Goal: Find specific page/section: Find specific page/section

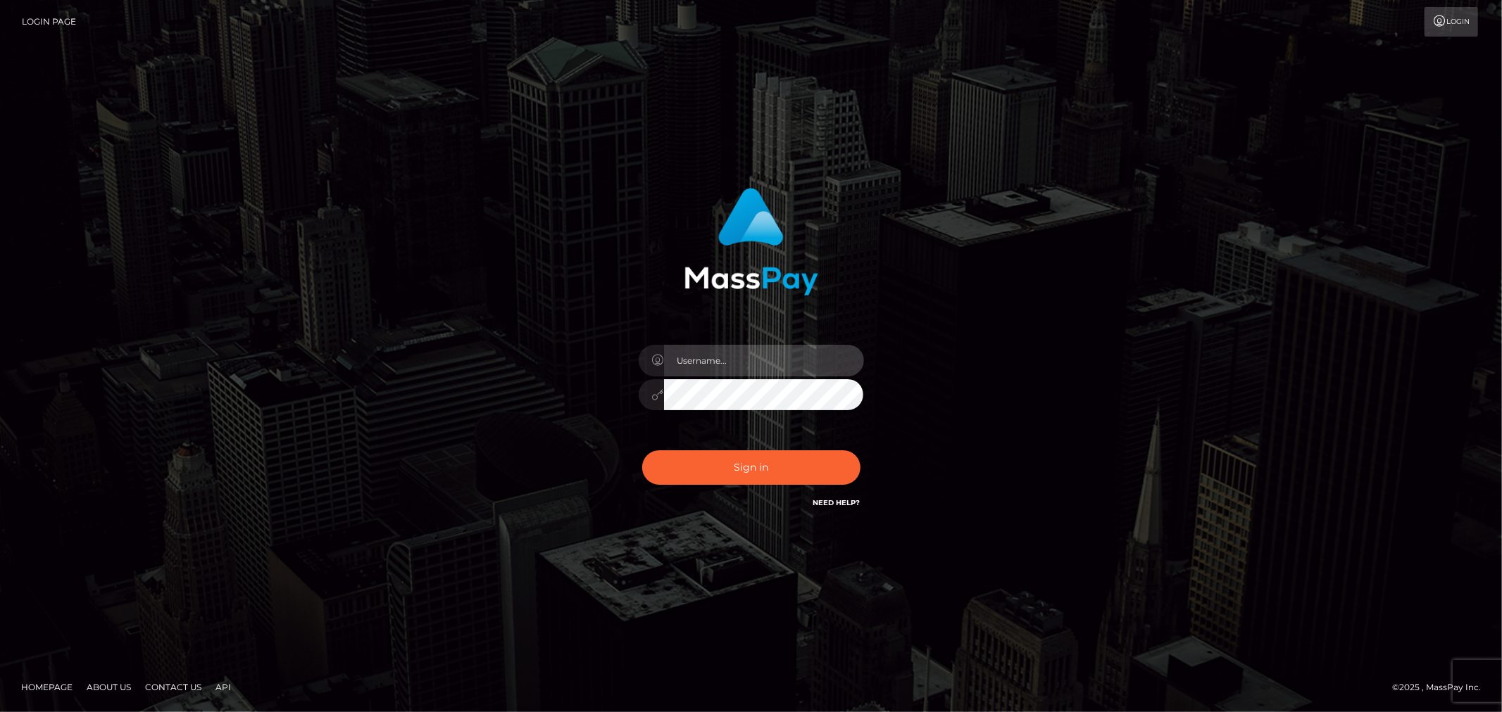
click at [743, 357] on input "text" at bounding box center [764, 361] width 200 height 32
type input "[PERSON_NAME].xcite"
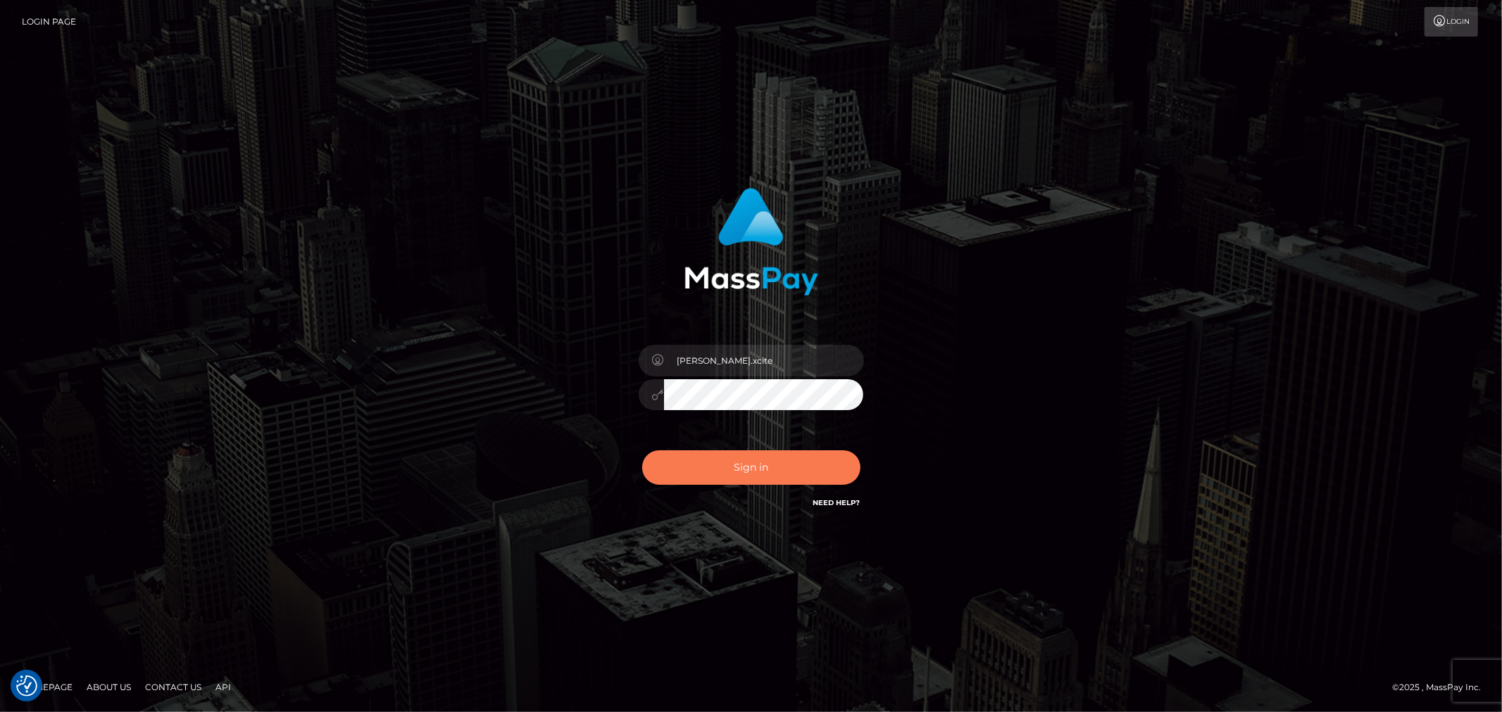
click at [760, 479] on button "Sign in" at bounding box center [751, 468] width 218 height 34
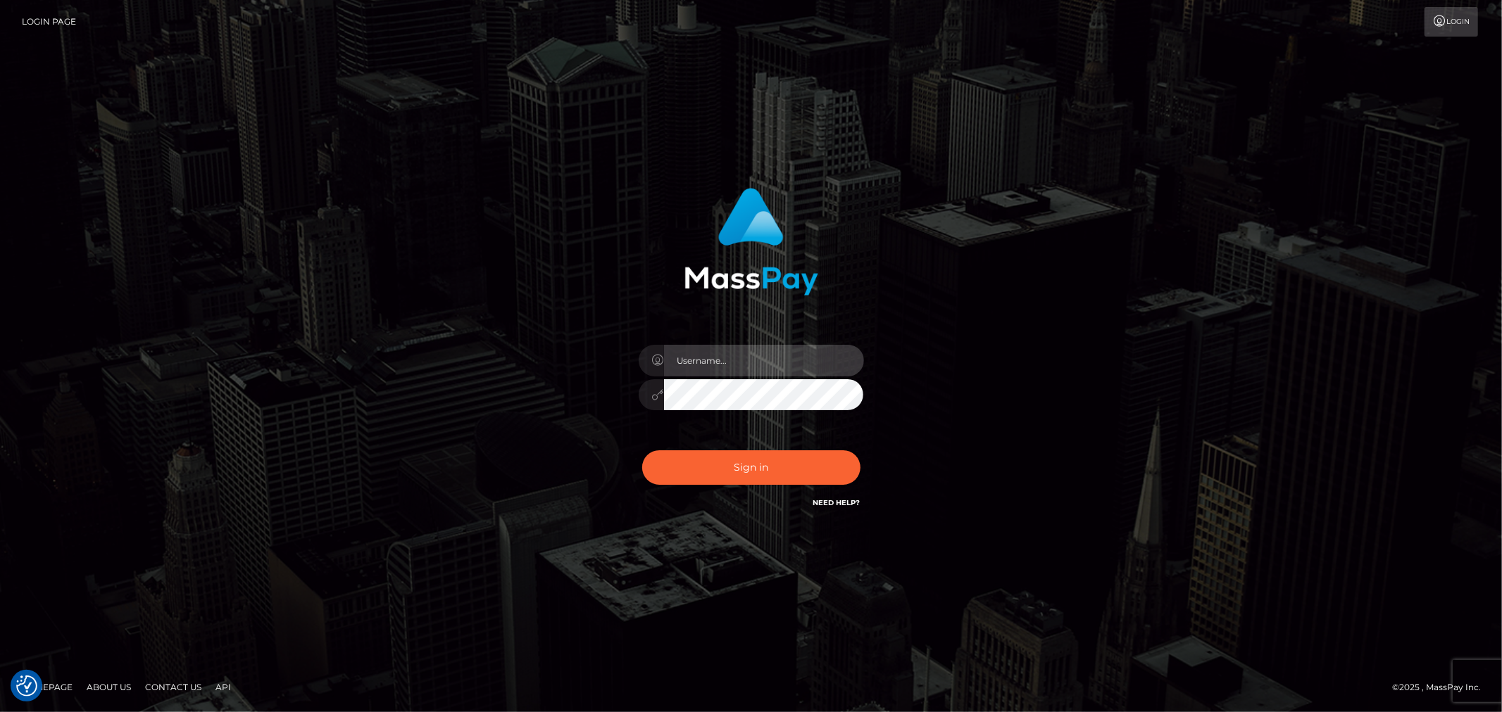
click at [825, 366] on input "text" at bounding box center [764, 361] width 200 height 32
type input "[PERSON_NAME].xcite"
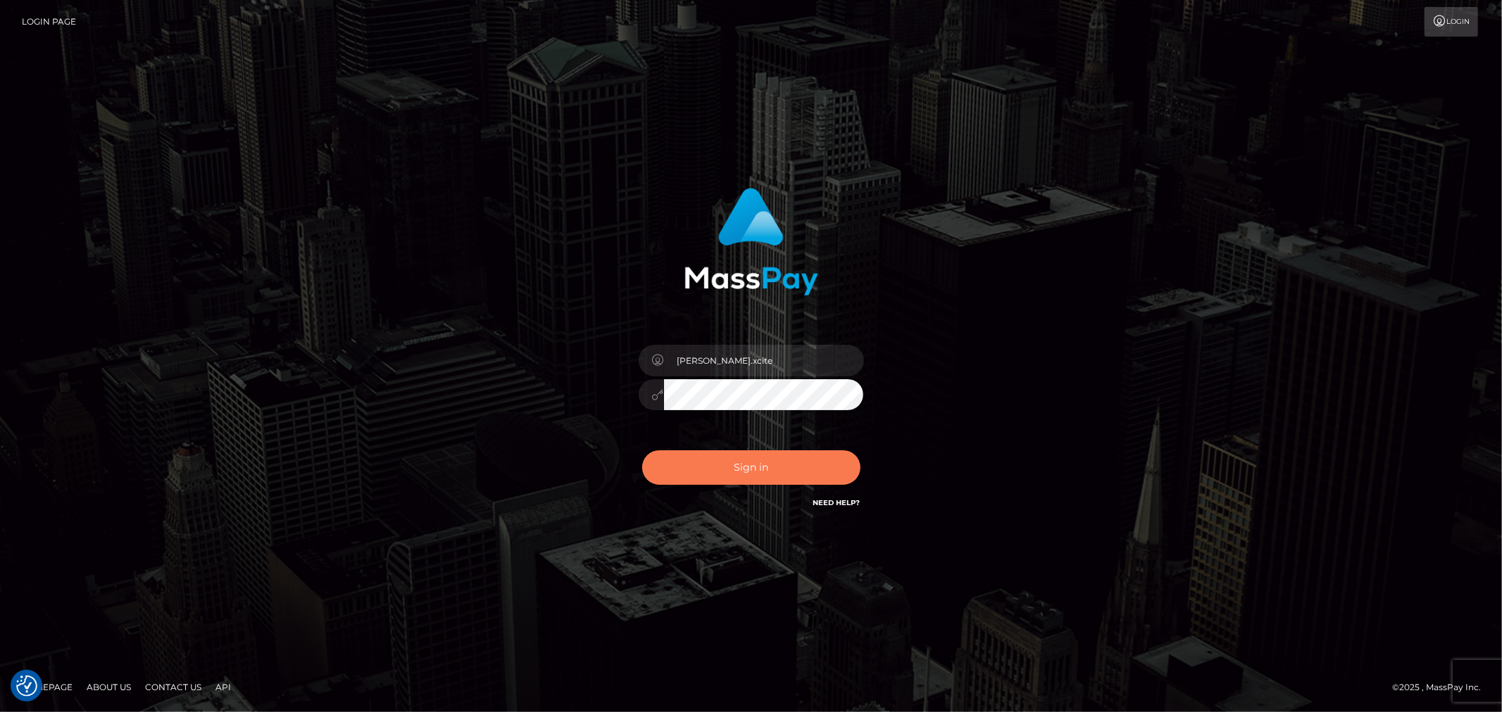
click at [751, 472] on button "Sign in" at bounding box center [751, 468] width 218 height 34
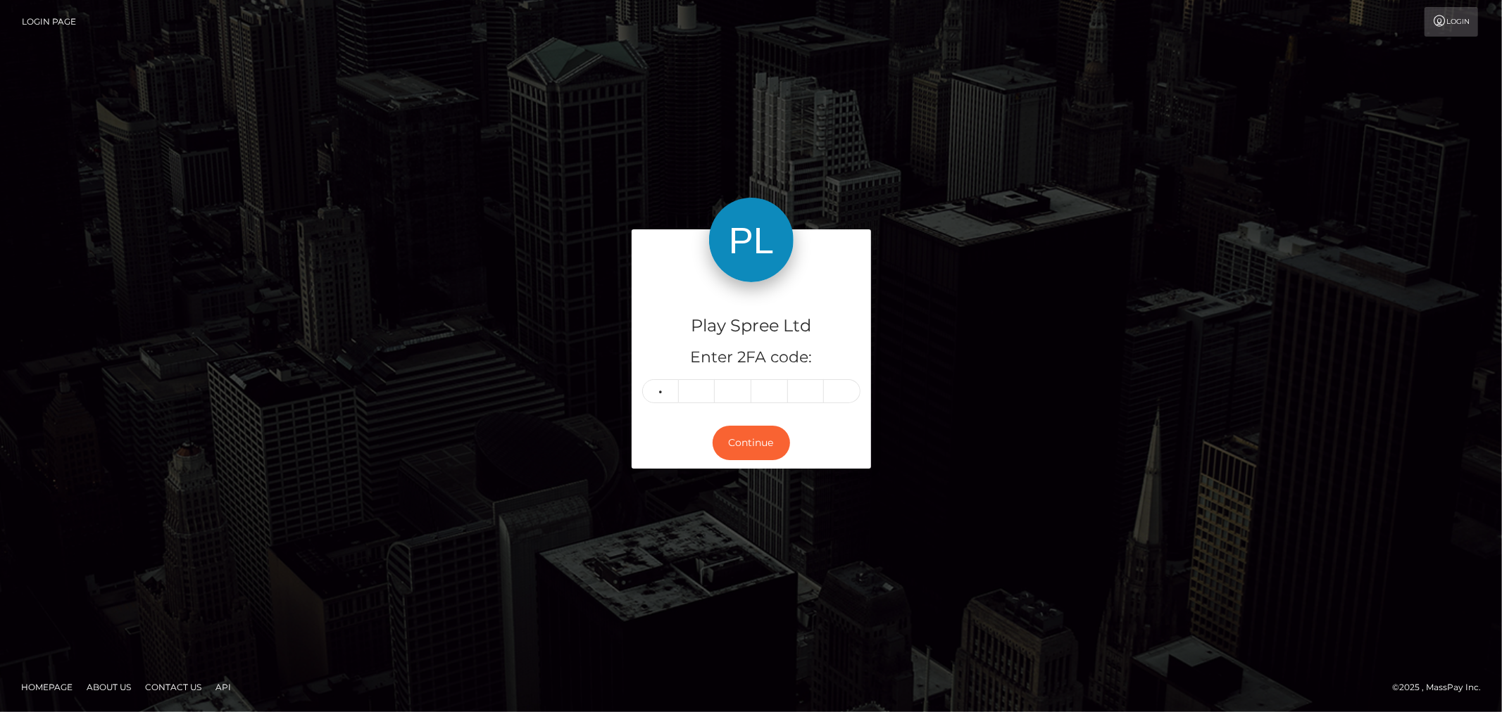
type input "4"
type input "9"
type input "2"
type input "0"
type input "4"
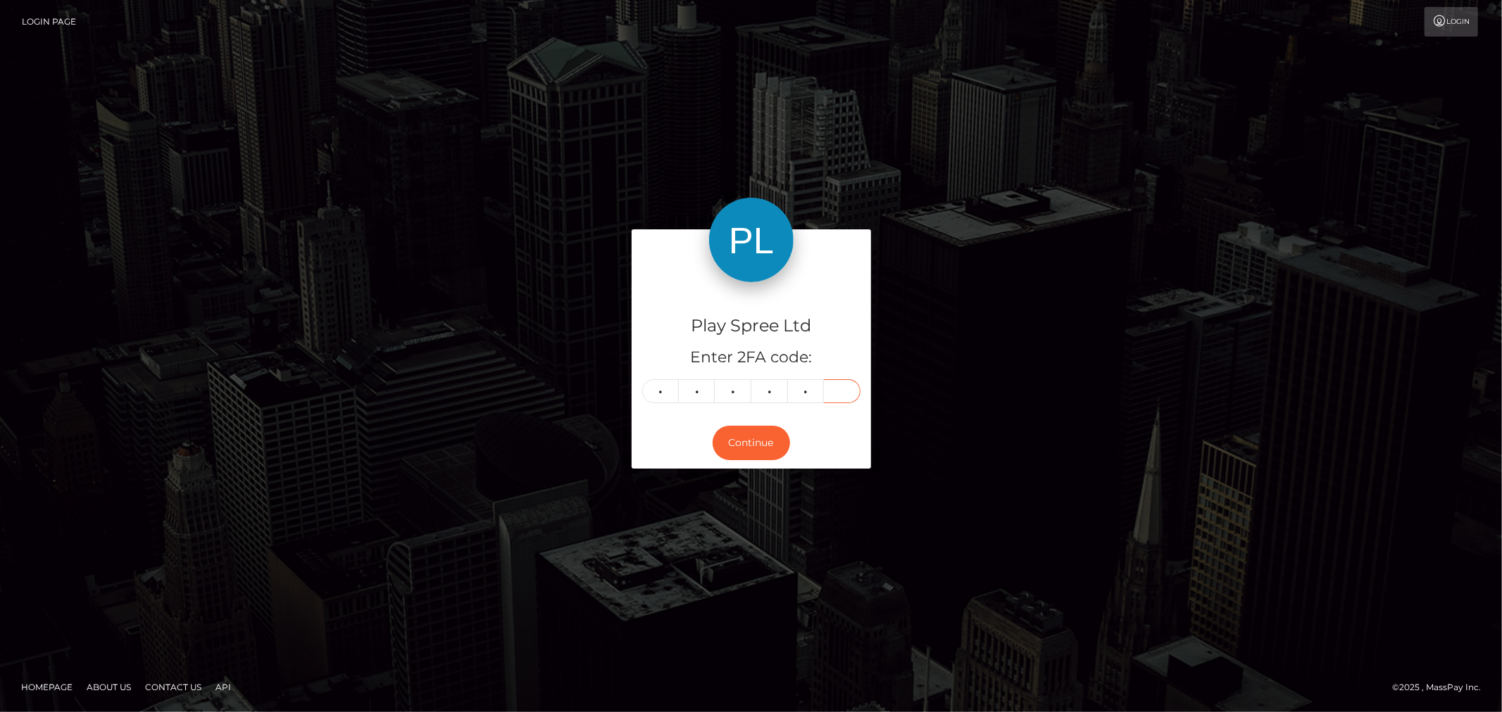
type input "8"
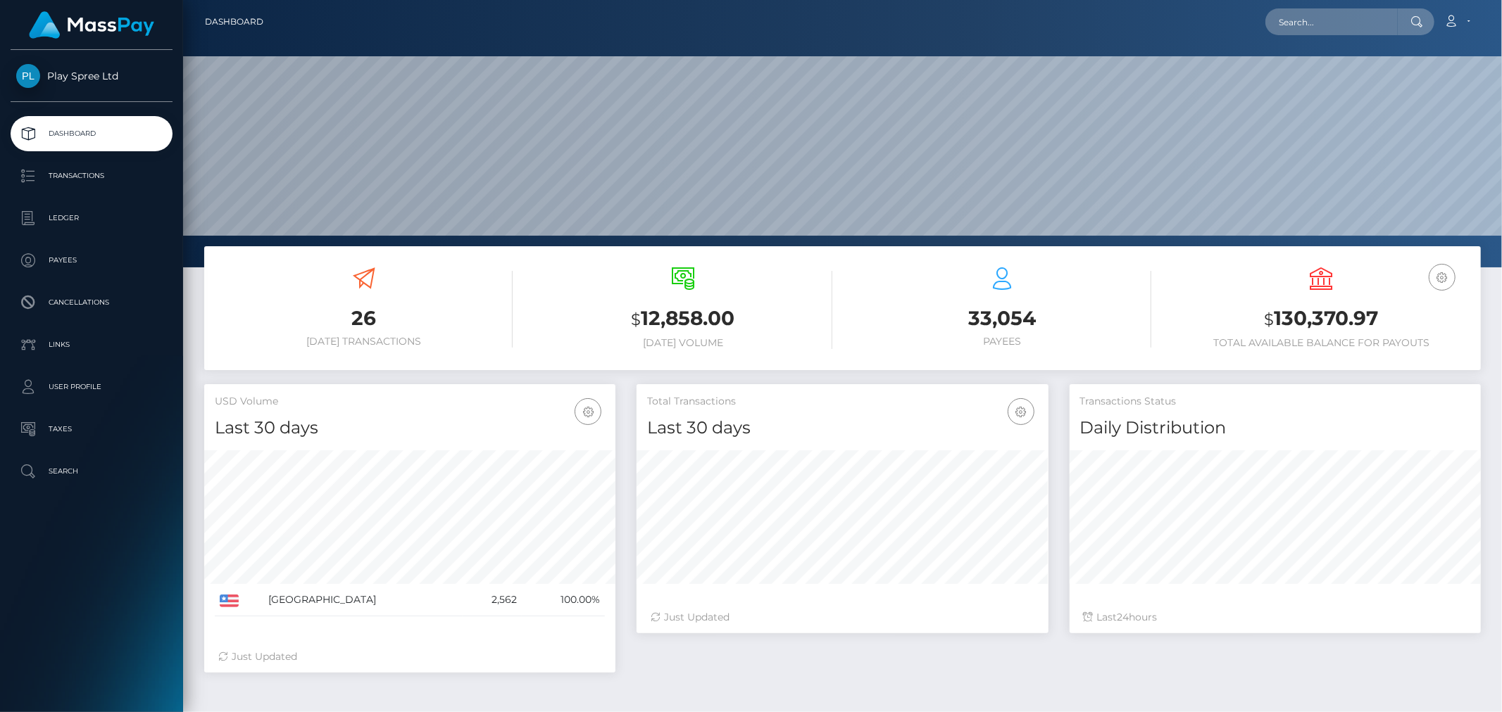
scroll to position [249, 411]
click at [1336, 9] on input "text" at bounding box center [1331, 21] width 132 height 27
paste input "451019"
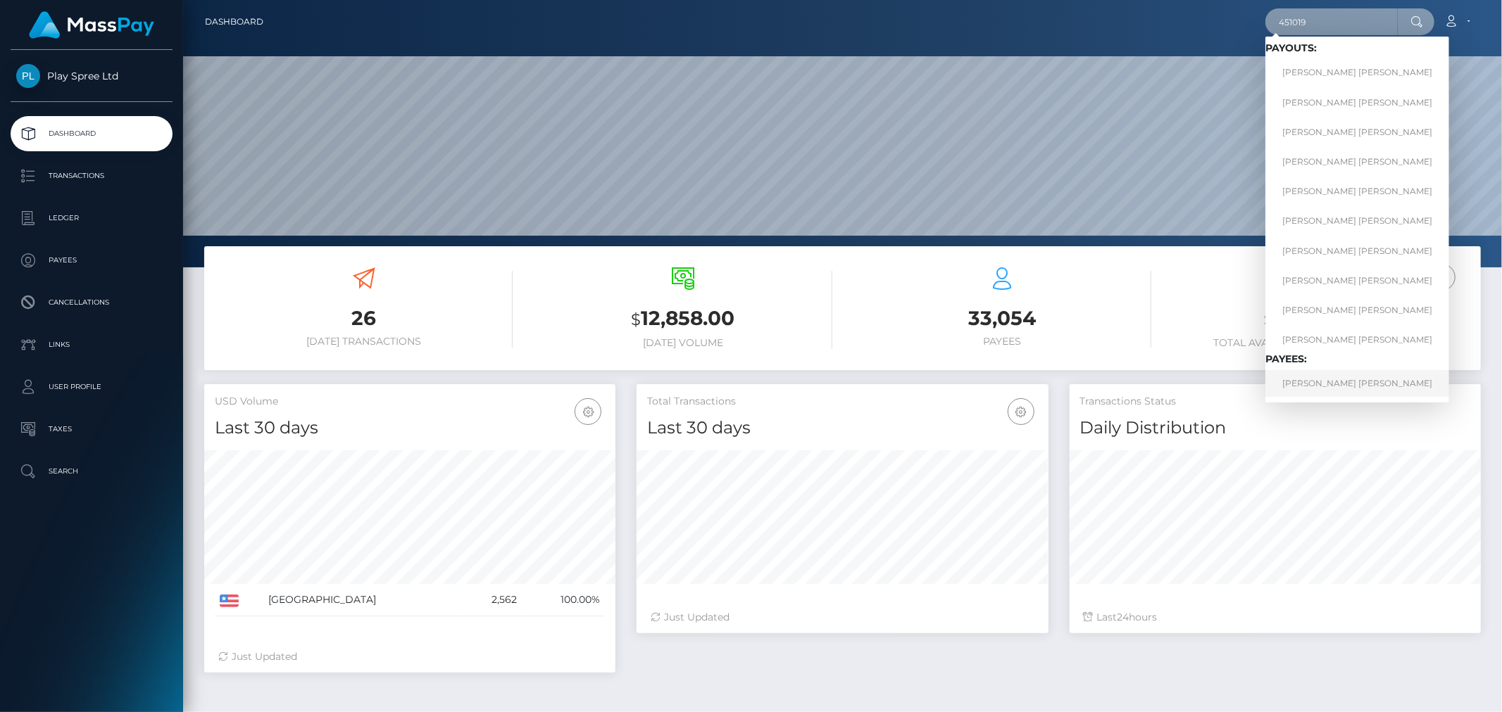
type input "451019"
click at [1345, 379] on link "MICHAEL ROBERT HOYT" at bounding box center [1357, 383] width 184 height 26
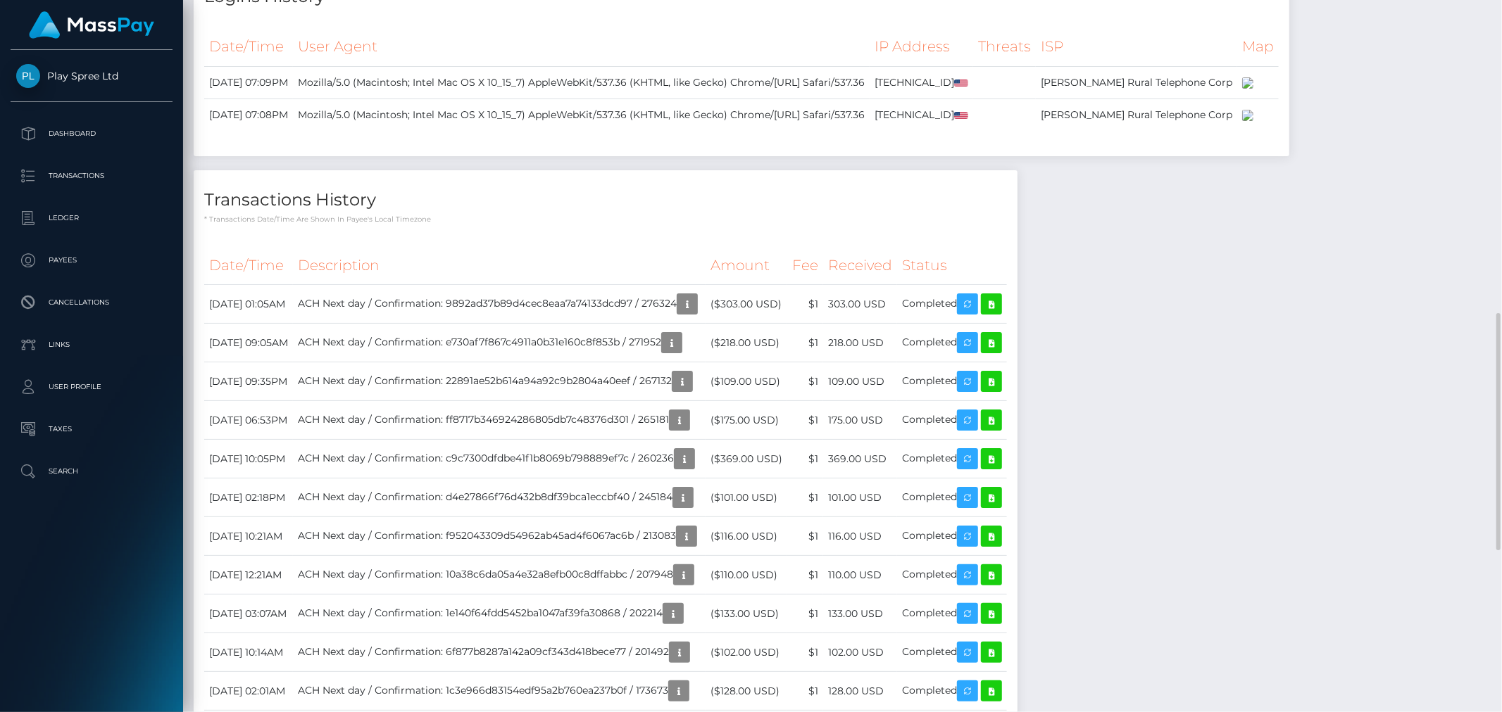
scroll to position [704, 0]
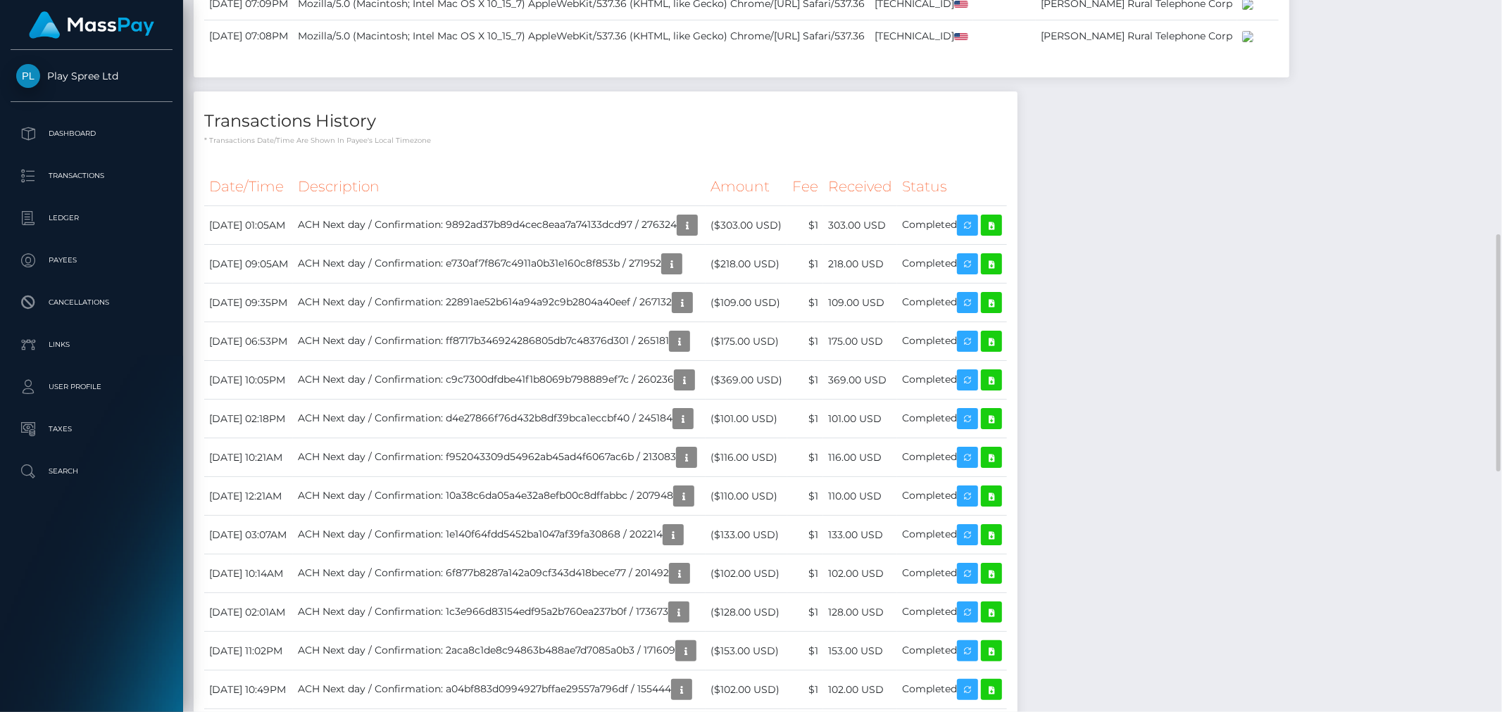
click at [1317, 565] on div "Notes Note Type Compliance Clear Compliance General Note Type" at bounding box center [843, 483] width 1298 height 1535
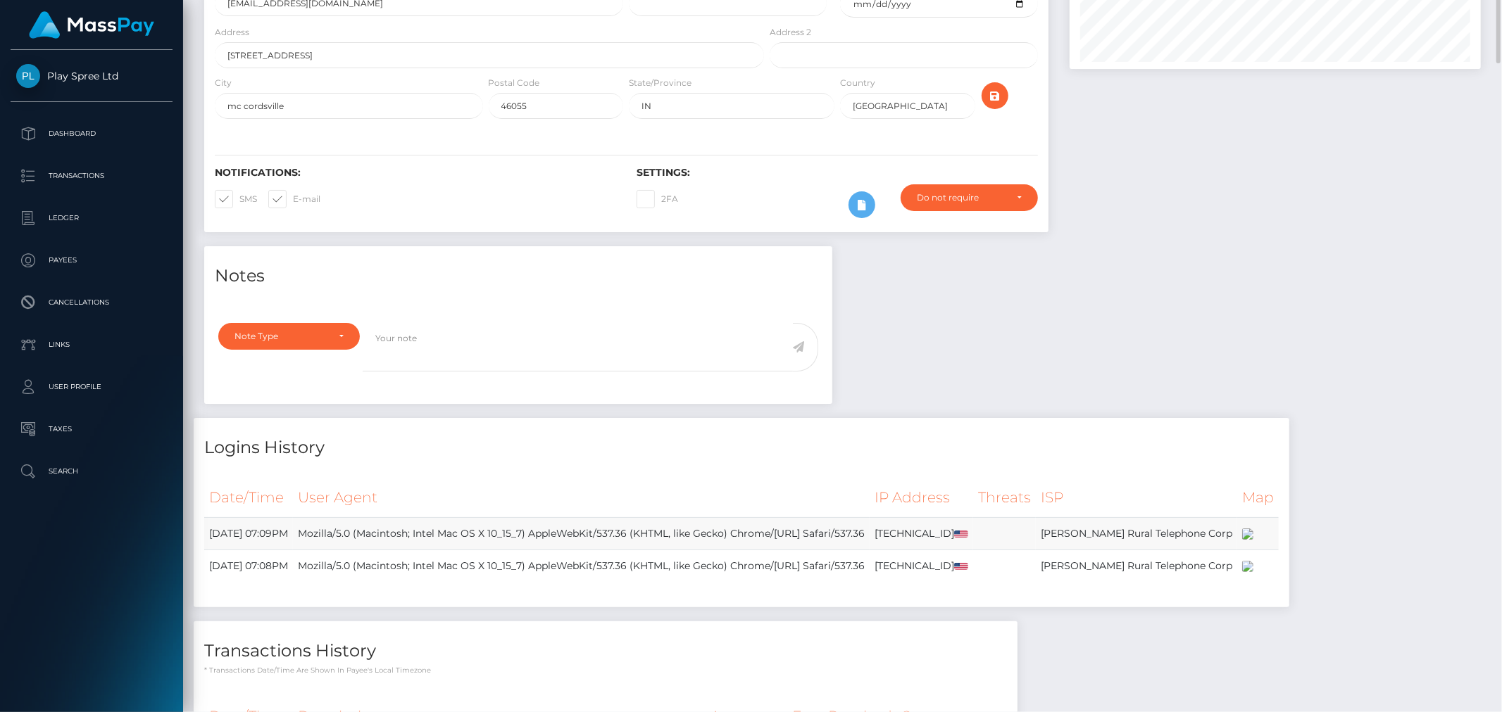
scroll to position [0, 0]
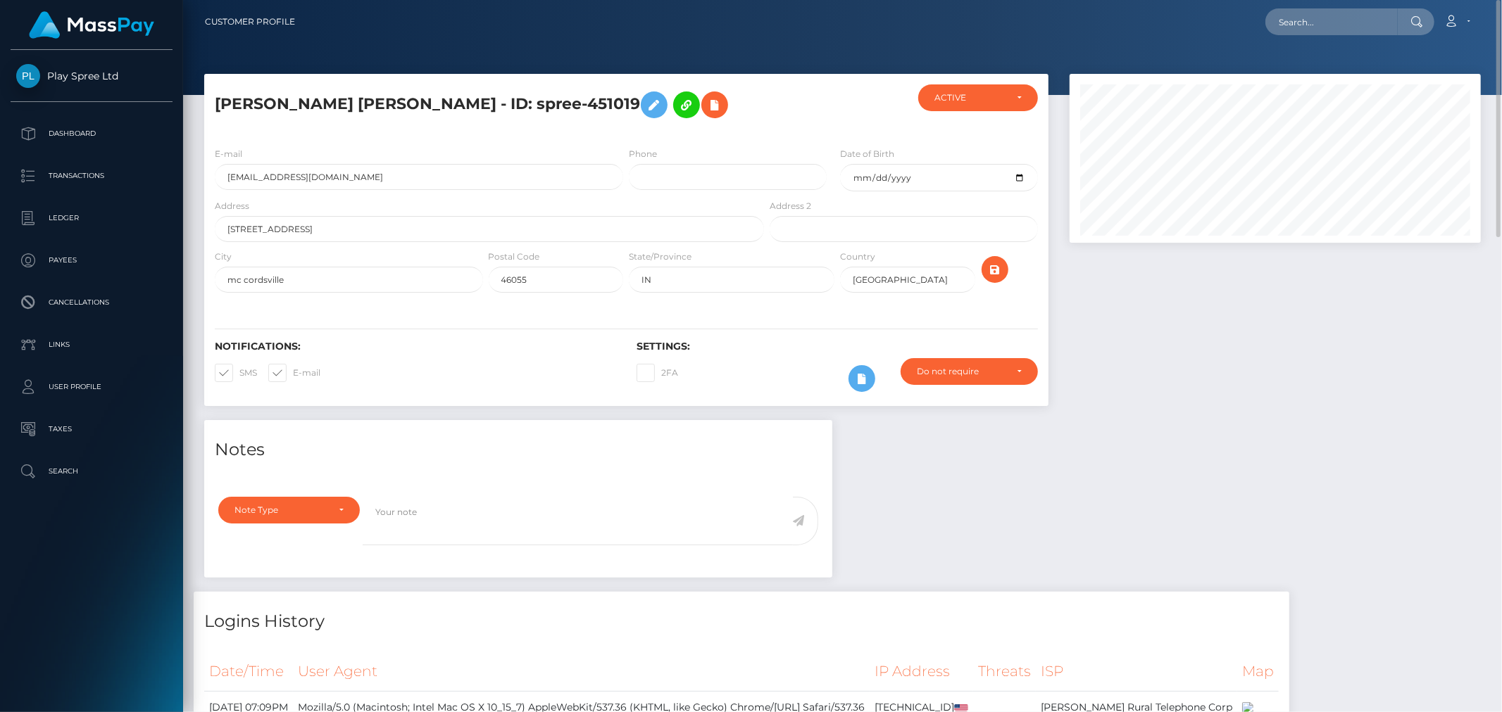
click at [1296, 417] on div at bounding box center [1275, 247] width 432 height 346
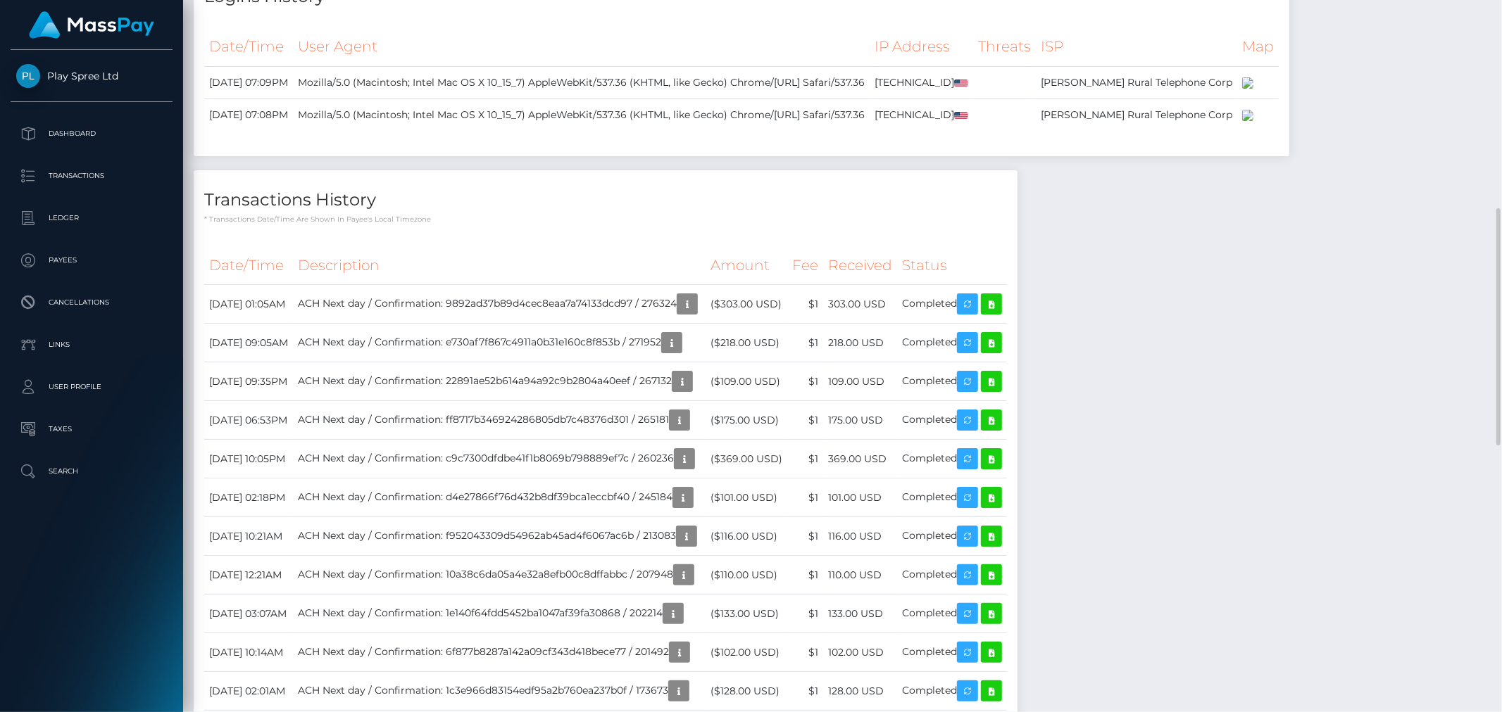
scroll to position [547, 0]
